Goal: Task Accomplishment & Management: Manage account settings

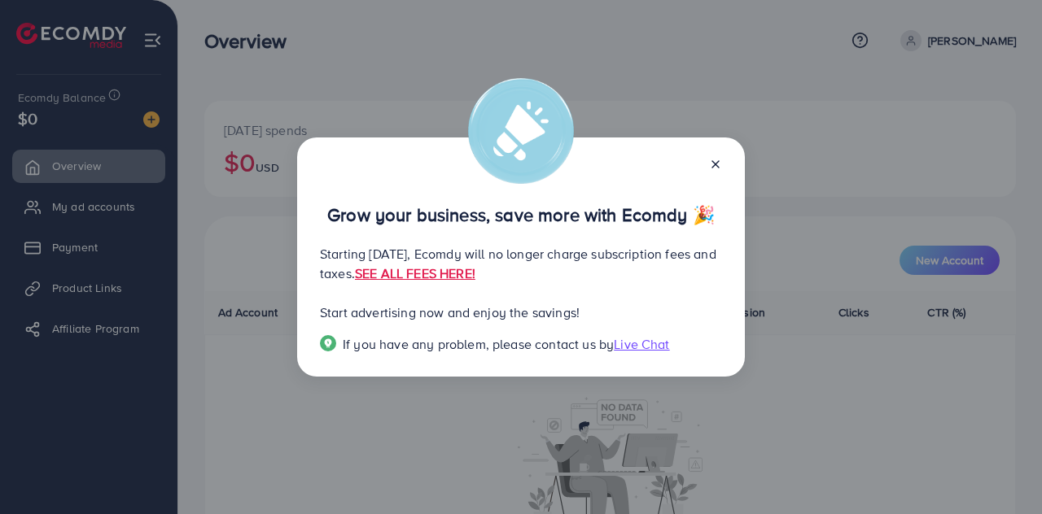
click at [716, 164] on line at bounding box center [715, 164] width 7 height 7
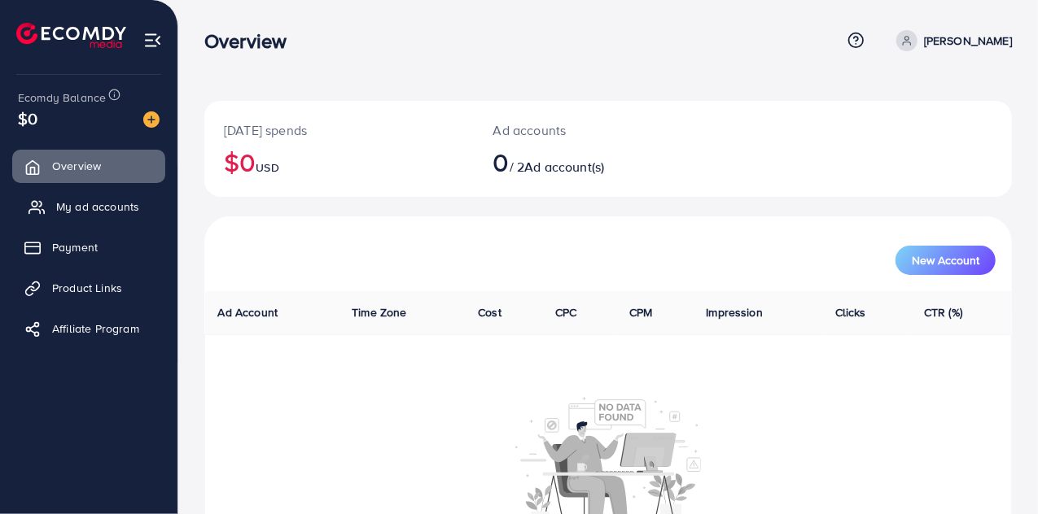
click at [96, 214] on span "My ad accounts" at bounding box center [97, 207] width 83 height 16
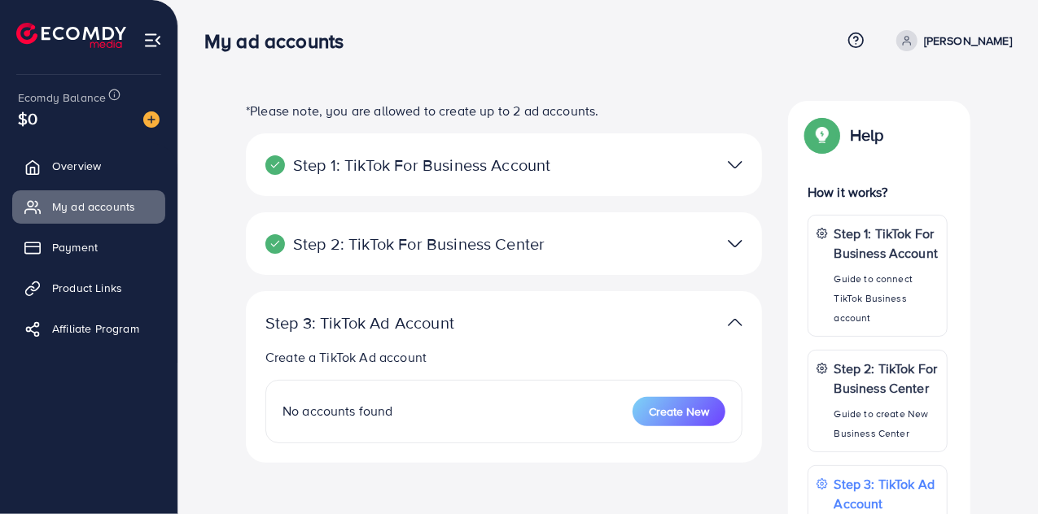
scroll to position [137, 0]
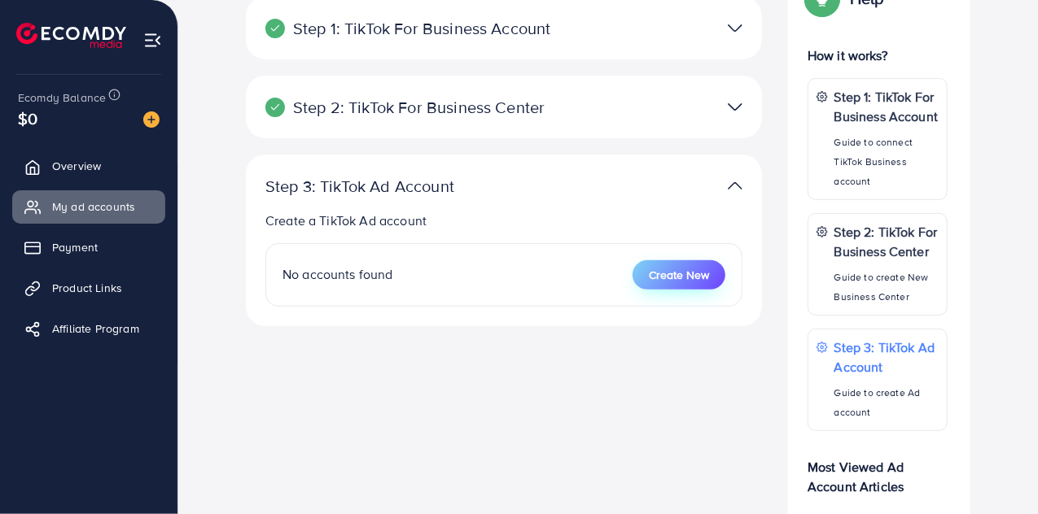
click at [669, 262] on button "Create New" at bounding box center [678, 274] width 93 height 29
select select
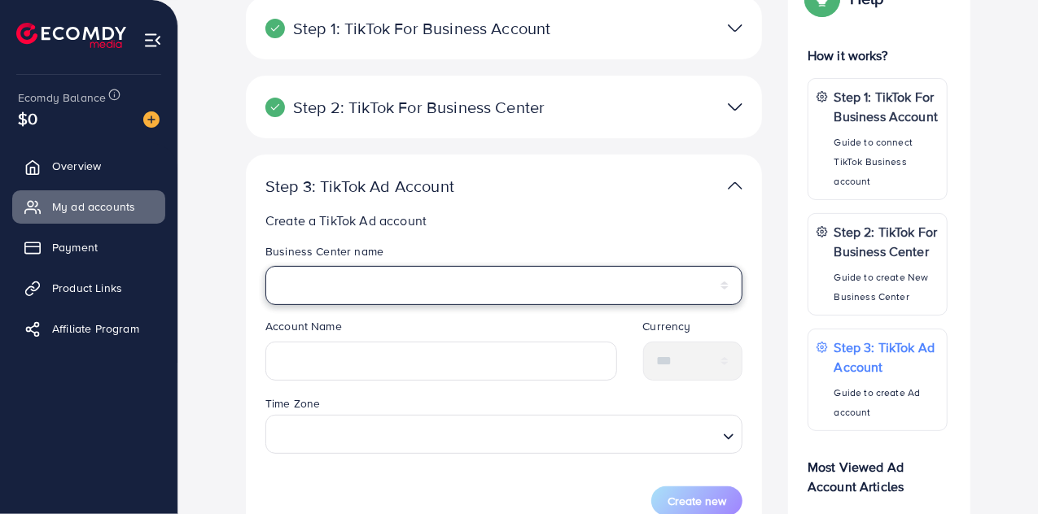
click at [585, 299] on select "**********" at bounding box center [503, 285] width 477 height 39
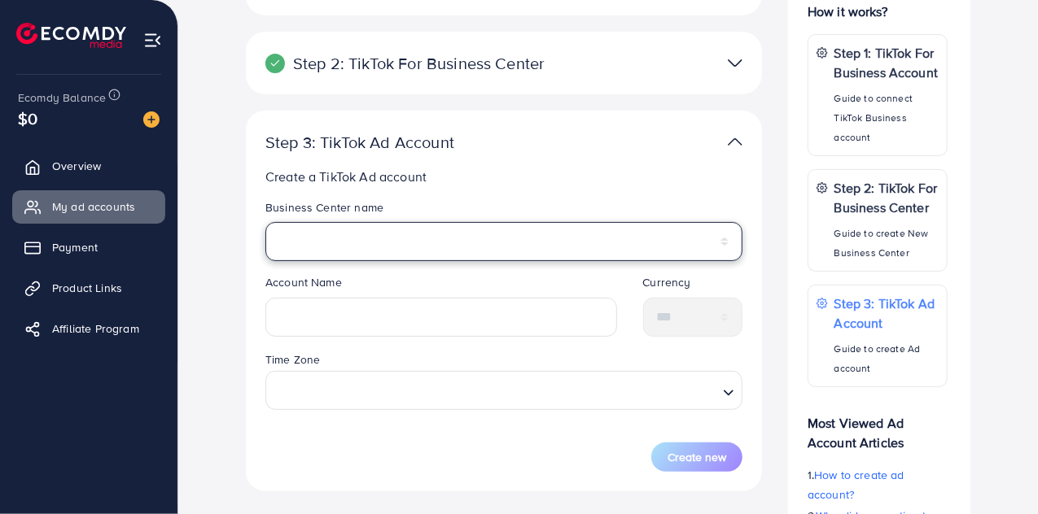
scroll to position [182, 0]
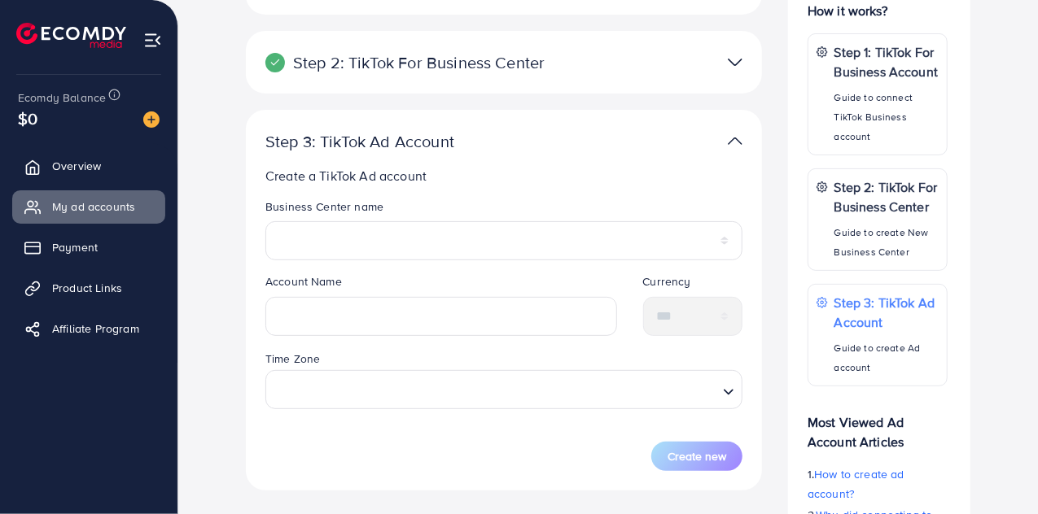
click at [601, 204] on legend "Business Center name" at bounding box center [503, 210] width 477 height 23
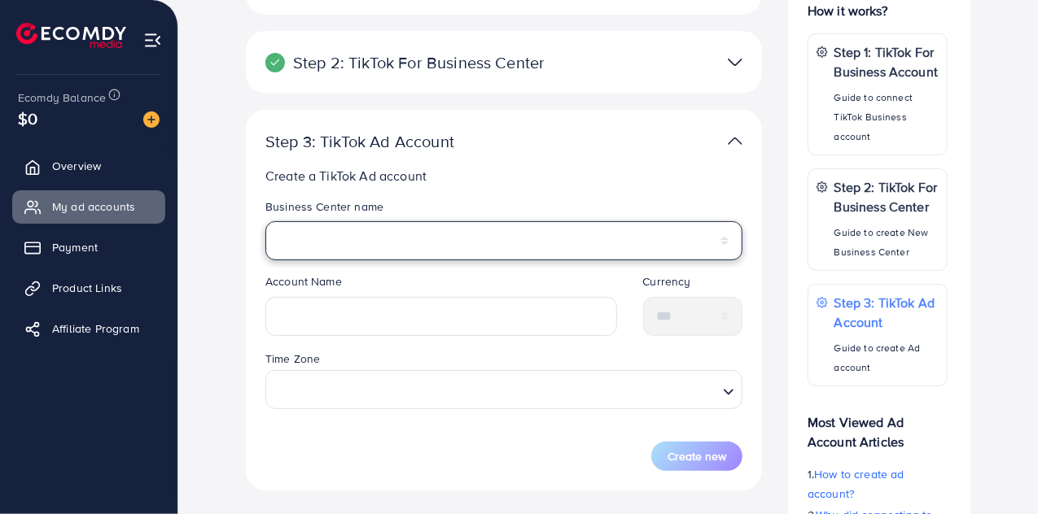
scroll to position [103, 0]
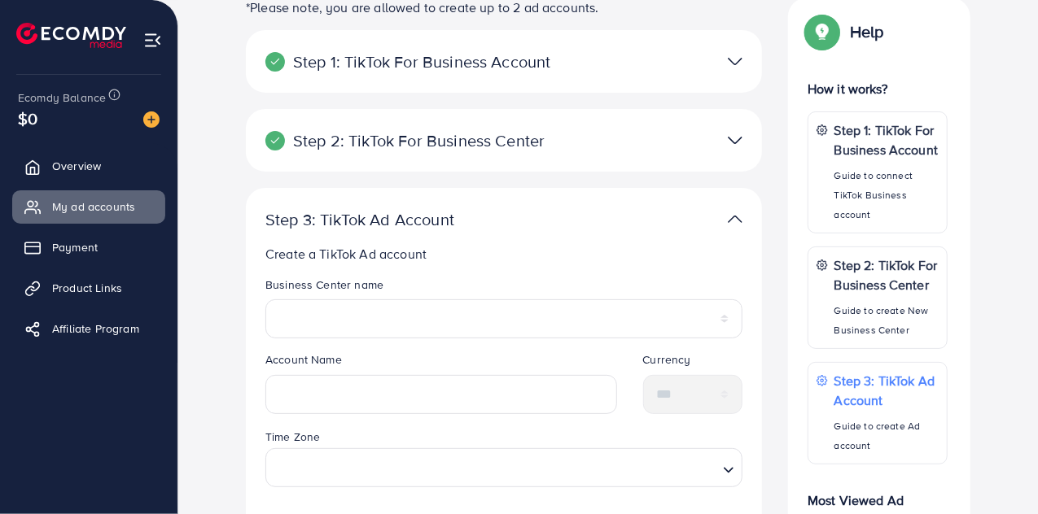
click at [695, 141] on div at bounding box center [672, 141] width 168 height 24
click at [734, 143] on img at bounding box center [735, 141] width 15 height 24
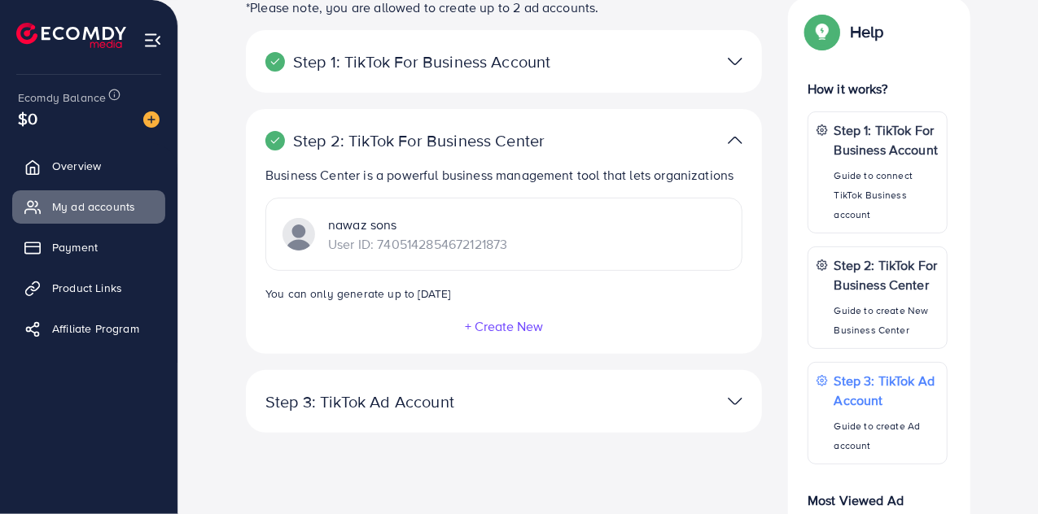
click at [733, 64] on img at bounding box center [735, 62] width 15 height 24
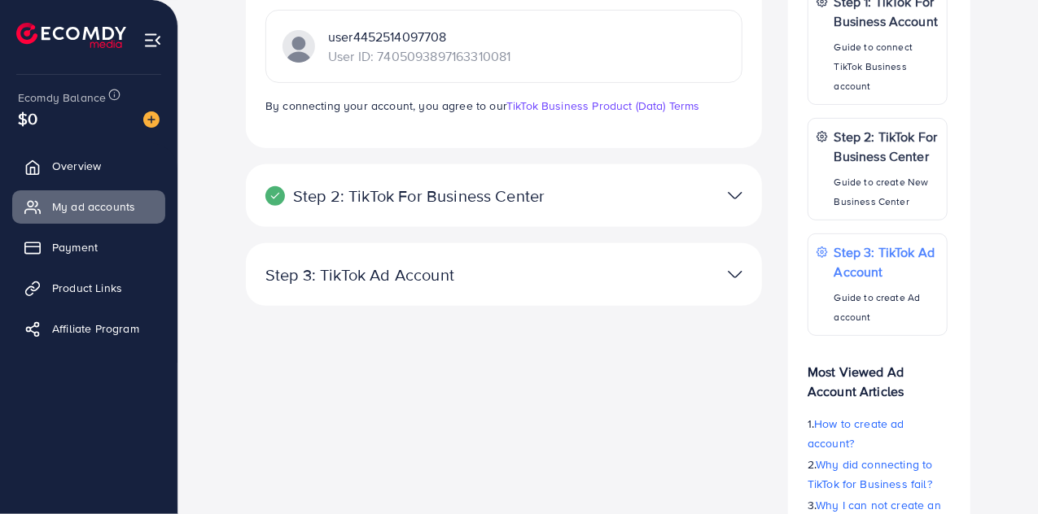
scroll to position [233, 0]
click at [727, 196] on div at bounding box center [672, 195] width 168 height 24
click at [741, 195] on img at bounding box center [735, 195] width 15 height 24
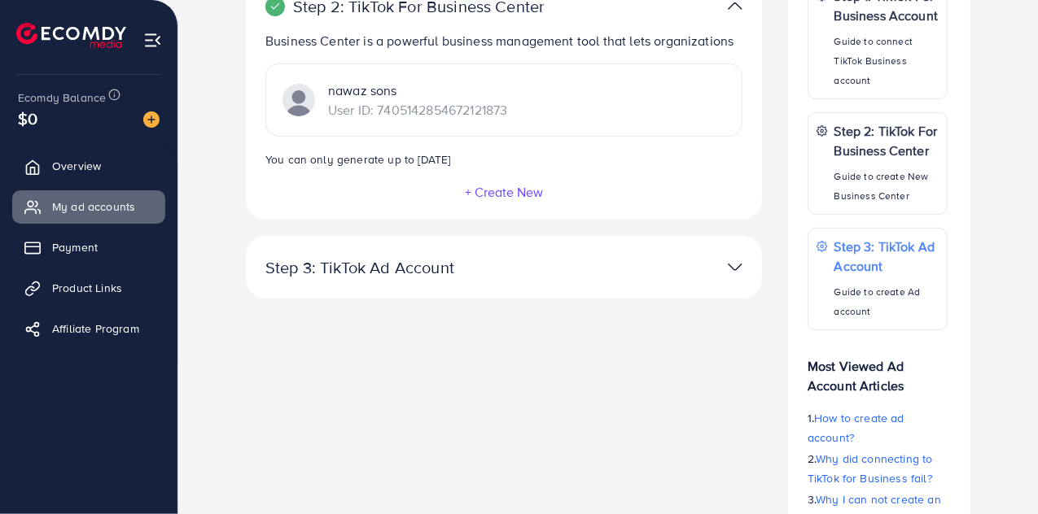
scroll to position [0, 0]
